Goal: Find contact information: Find contact information

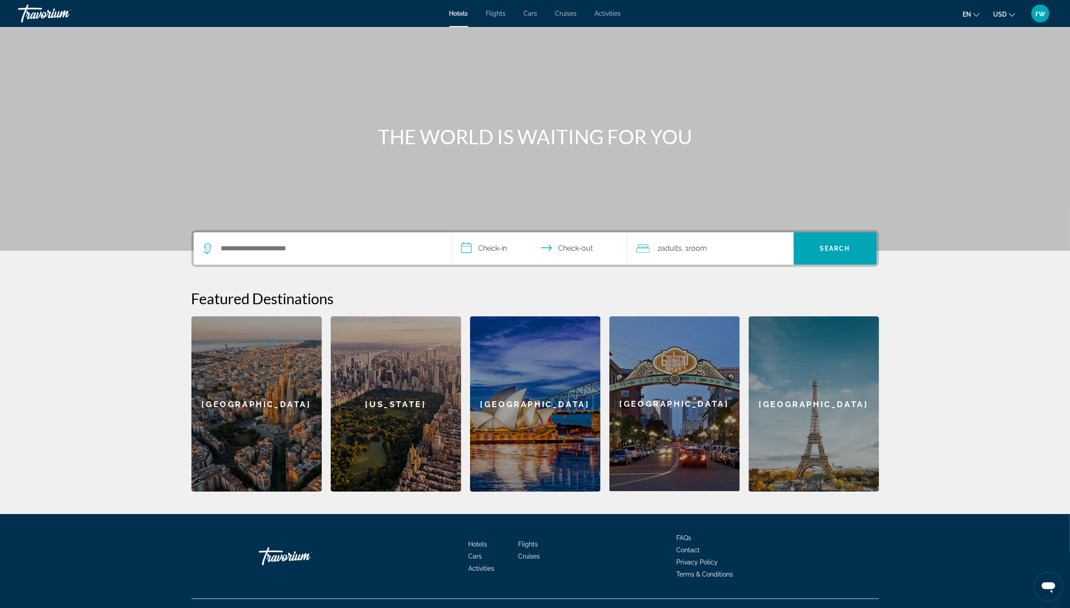
scroll to position [35, 0]
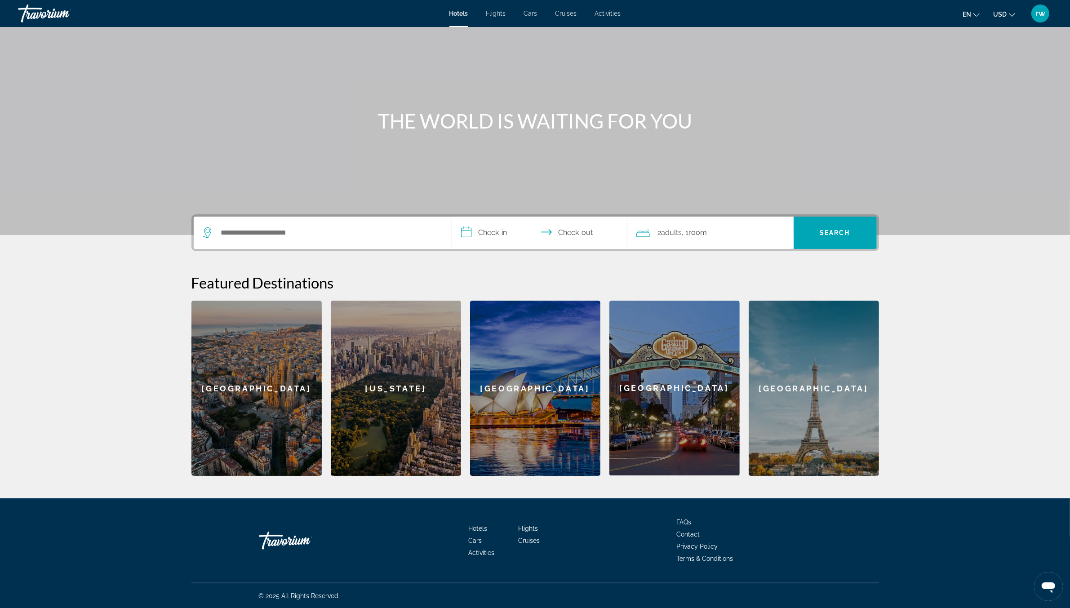
click at [688, 533] on span "Contact" at bounding box center [688, 534] width 23 height 7
